Goal: Transaction & Acquisition: Purchase product/service

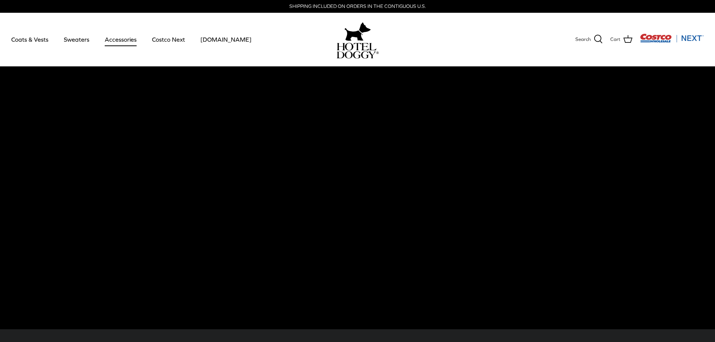
click at [118, 38] on link "Accessories" at bounding box center [120, 40] width 45 height 26
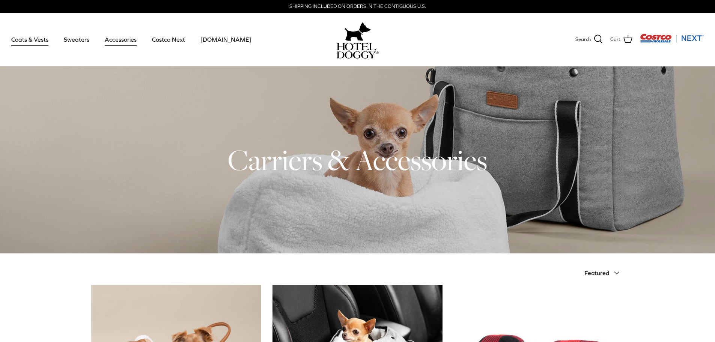
click at [50, 39] on link "Coats & Vests" at bounding box center [30, 40] width 51 height 26
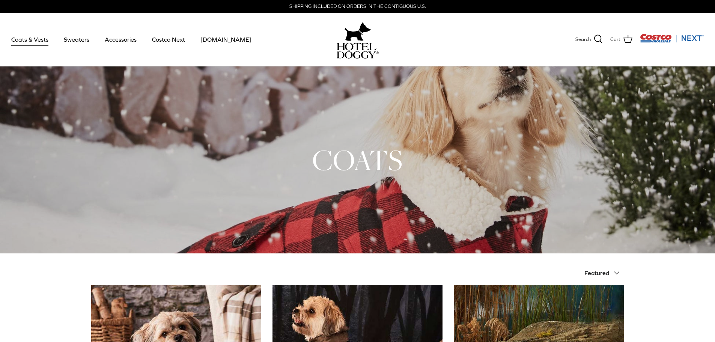
click at [663, 41] on img "Costco Next" at bounding box center [672, 37] width 64 height 9
